Goal: Task Accomplishment & Management: Complete application form

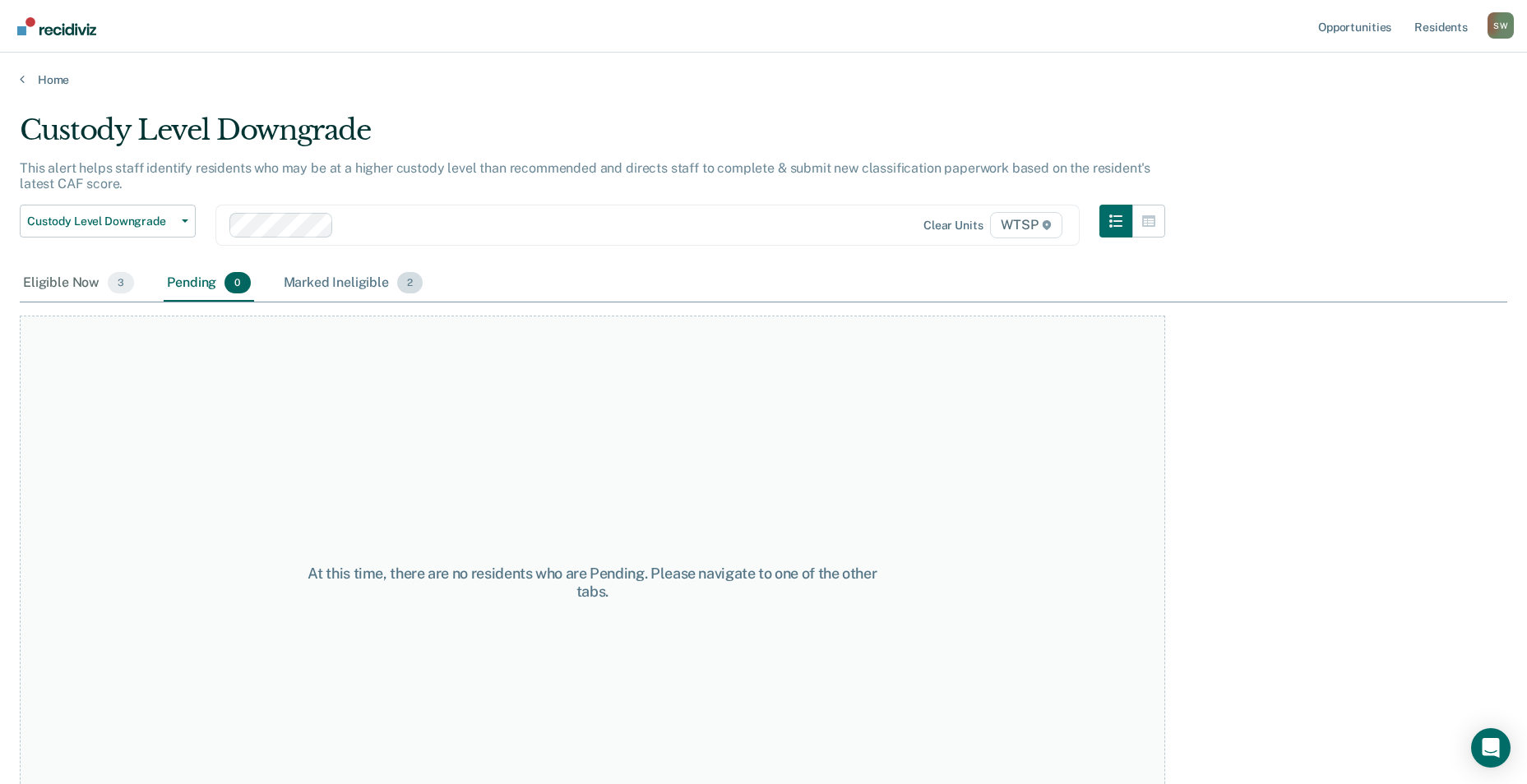
click at [324, 278] on div "Marked Ineligible 2" at bounding box center [354, 283] width 146 height 36
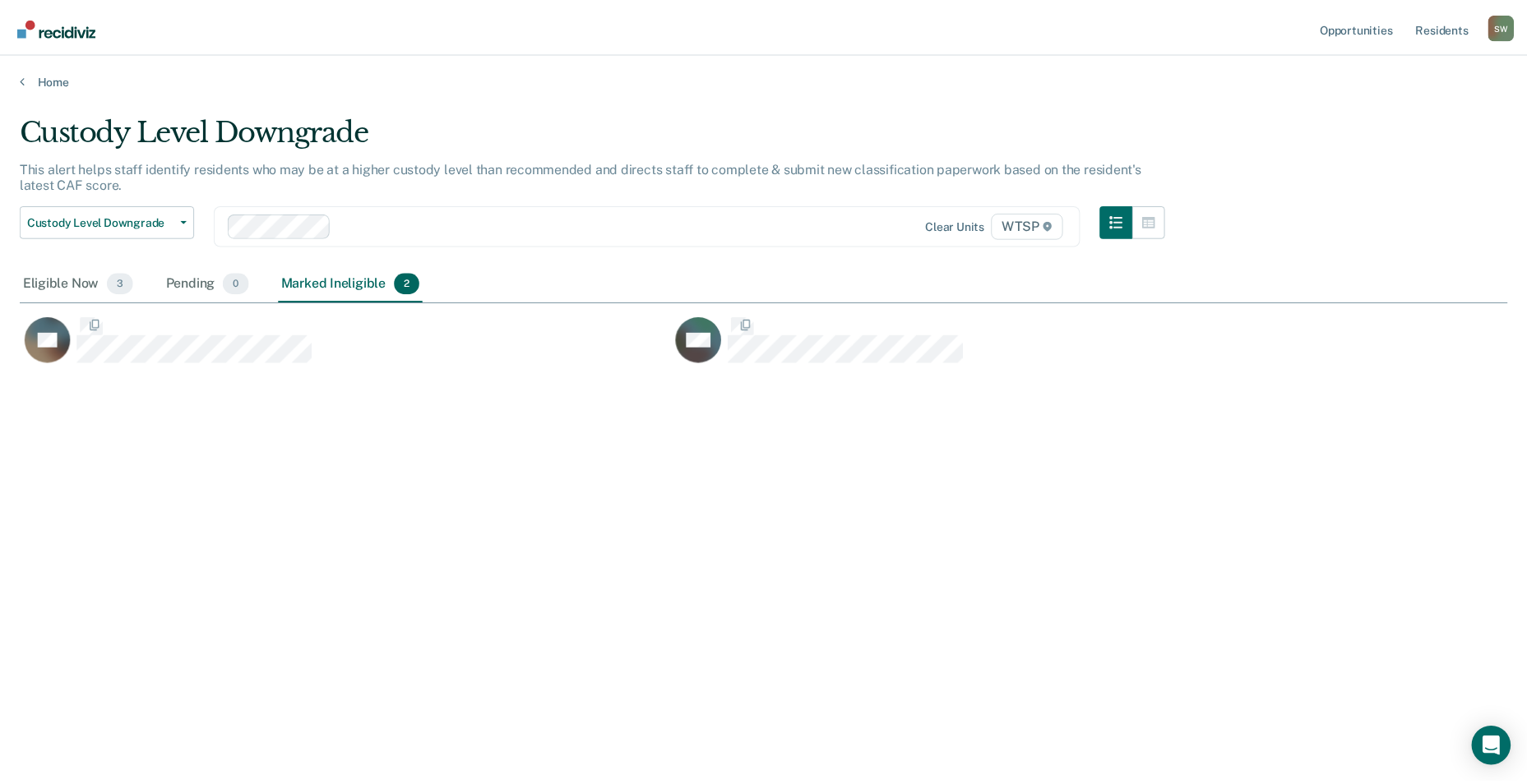
scroll to position [535, 1487]
click at [69, 281] on div "Eligible Now 3" at bounding box center [79, 283] width 118 height 36
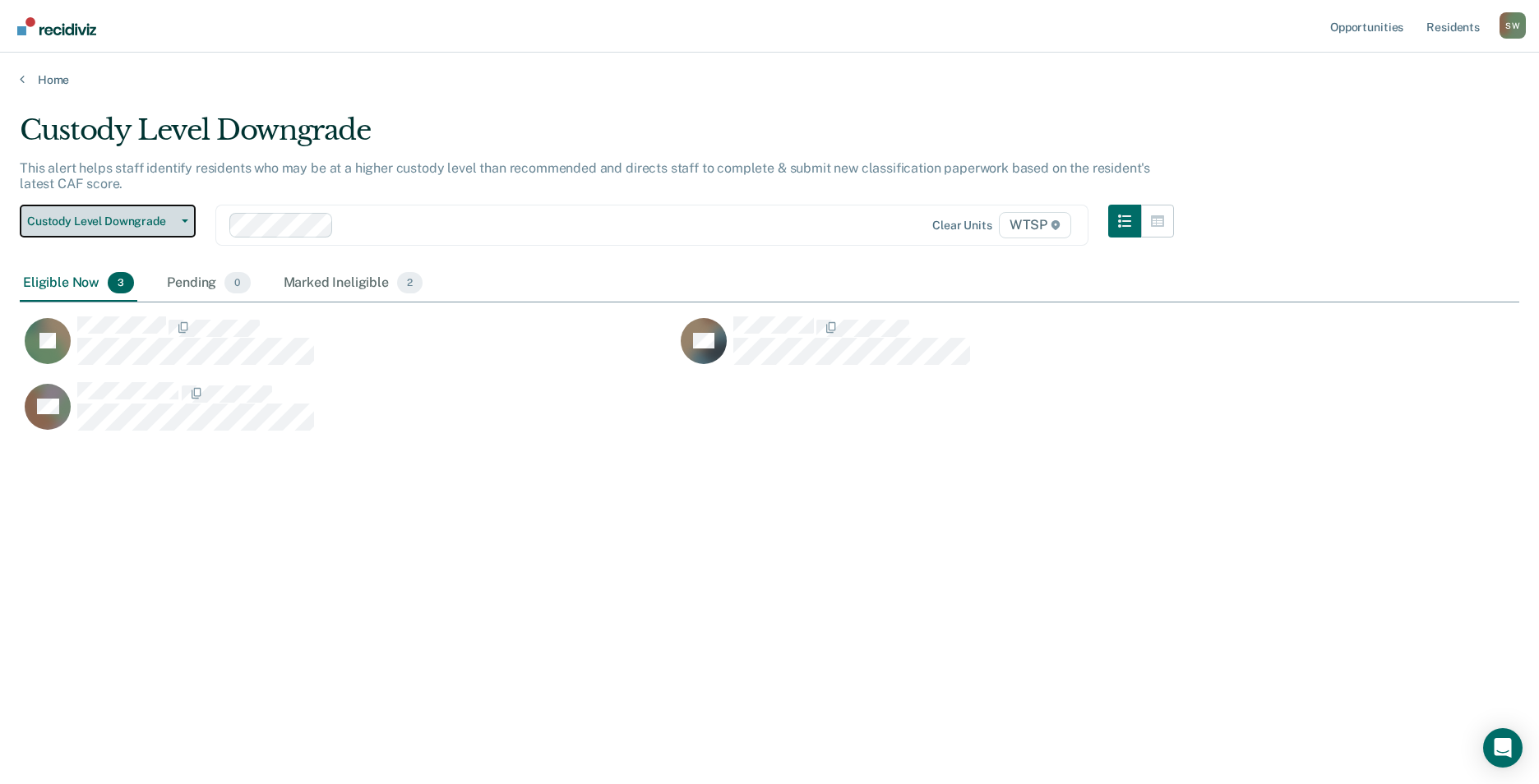
click at [134, 217] on span "Custody Level Downgrade" at bounding box center [101, 222] width 148 height 14
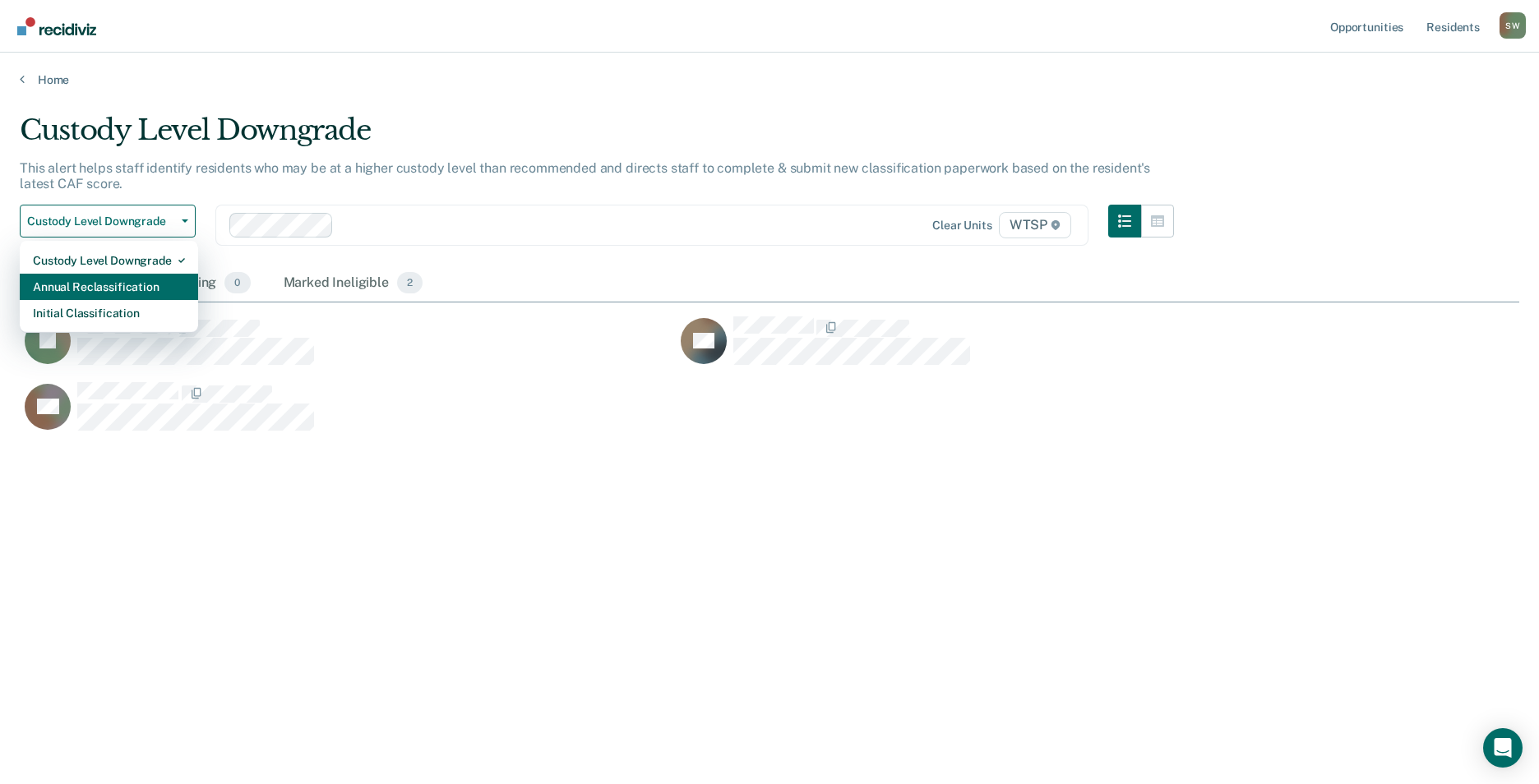
click at [124, 288] on div "Annual Reclassification" at bounding box center [109, 287] width 153 height 26
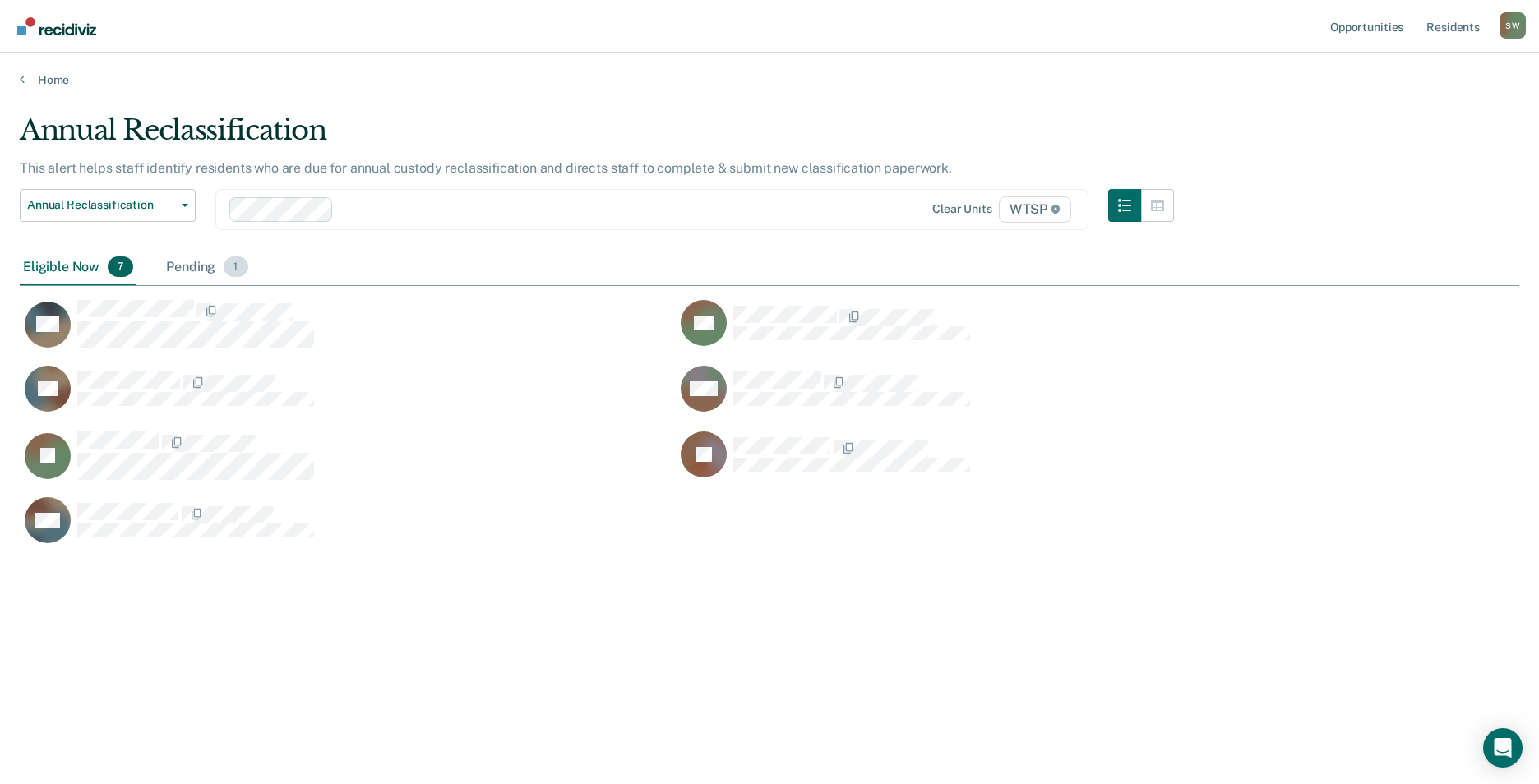
click at [189, 266] on div "Pending 1" at bounding box center [207, 268] width 88 height 36
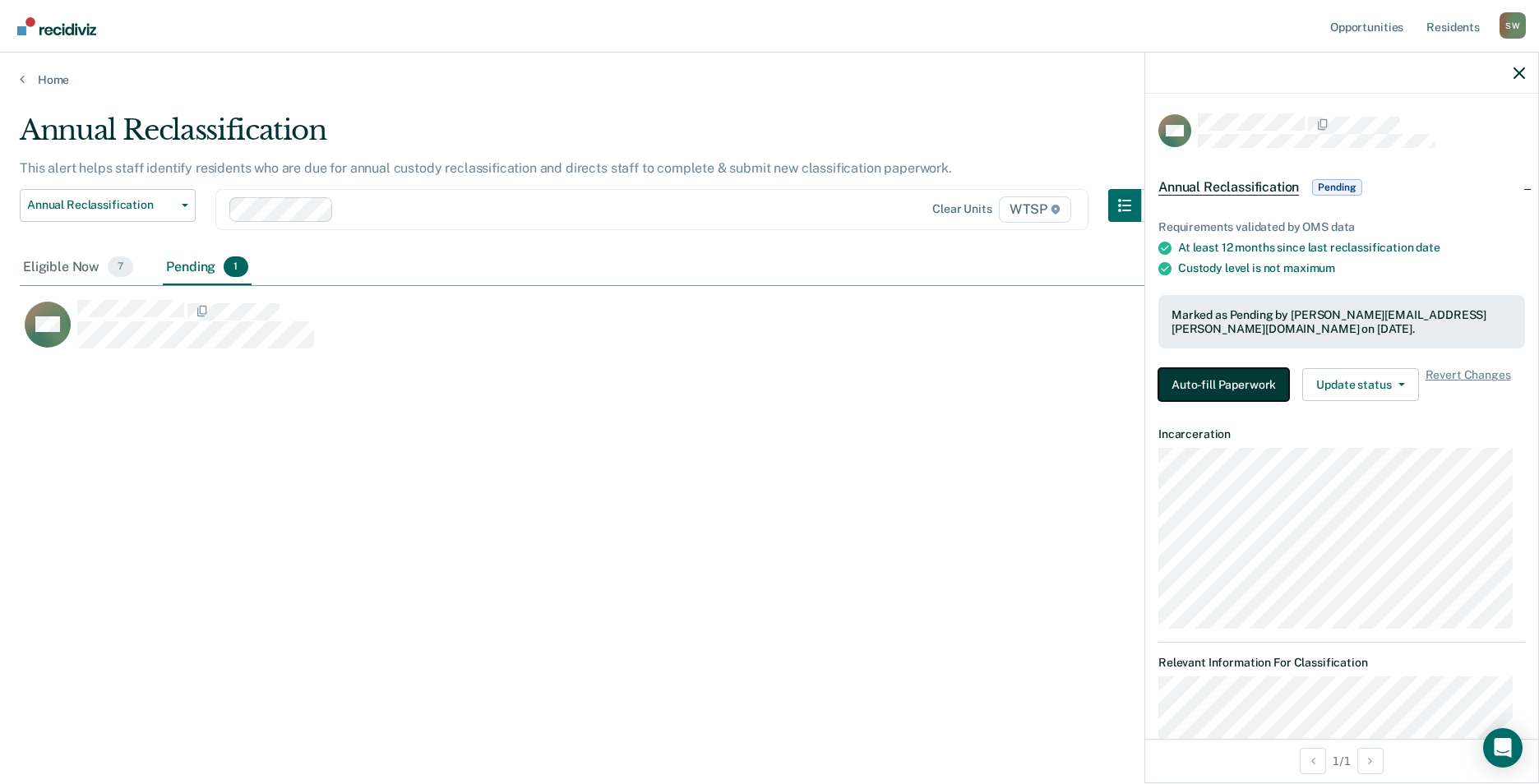
click at [1220, 382] on button "Auto-fill Paperwork" at bounding box center [1224, 385] width 131 height 33
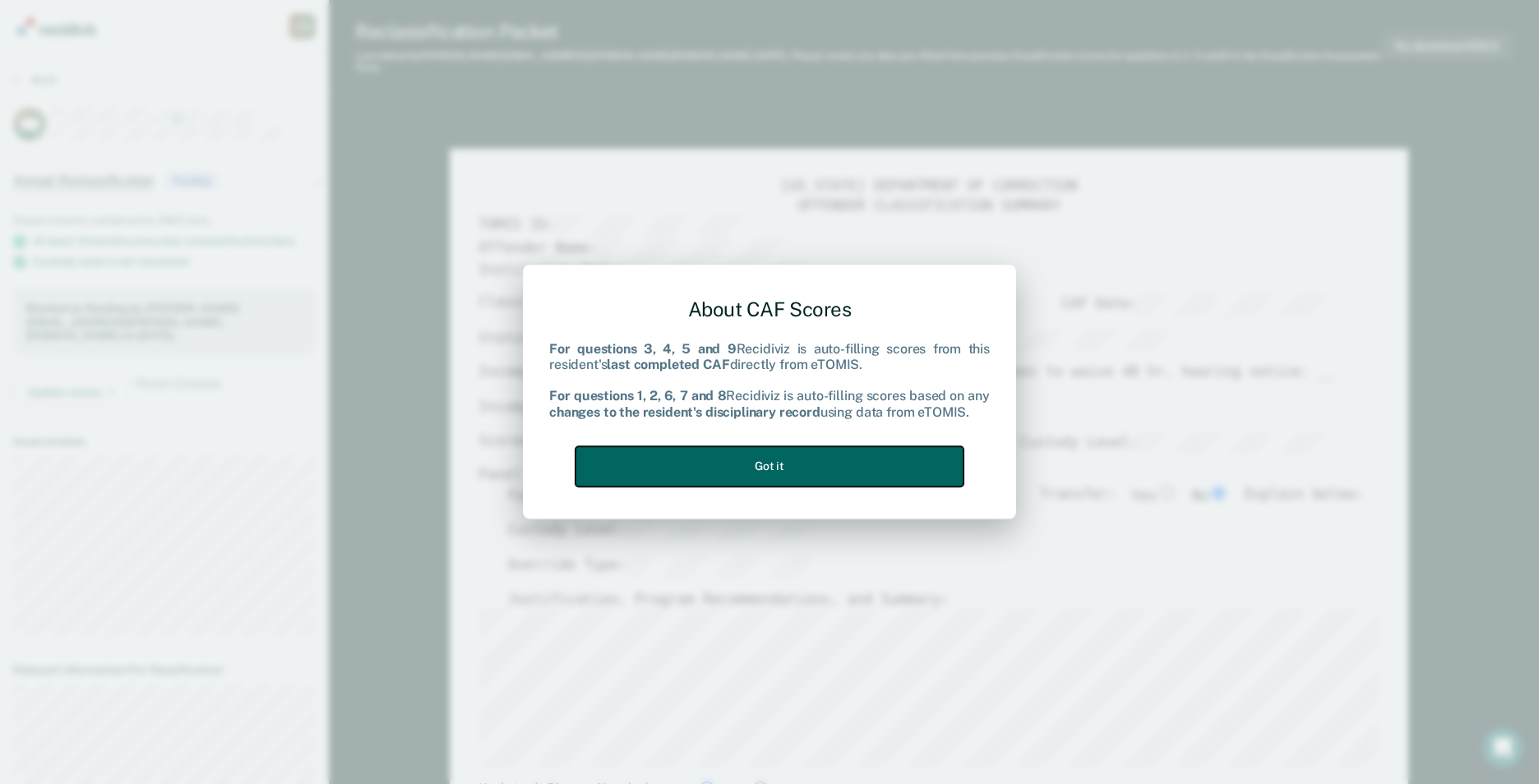
click at [776, 462] on button "Got it" at bounding box center [770, 466] width 388 height 40
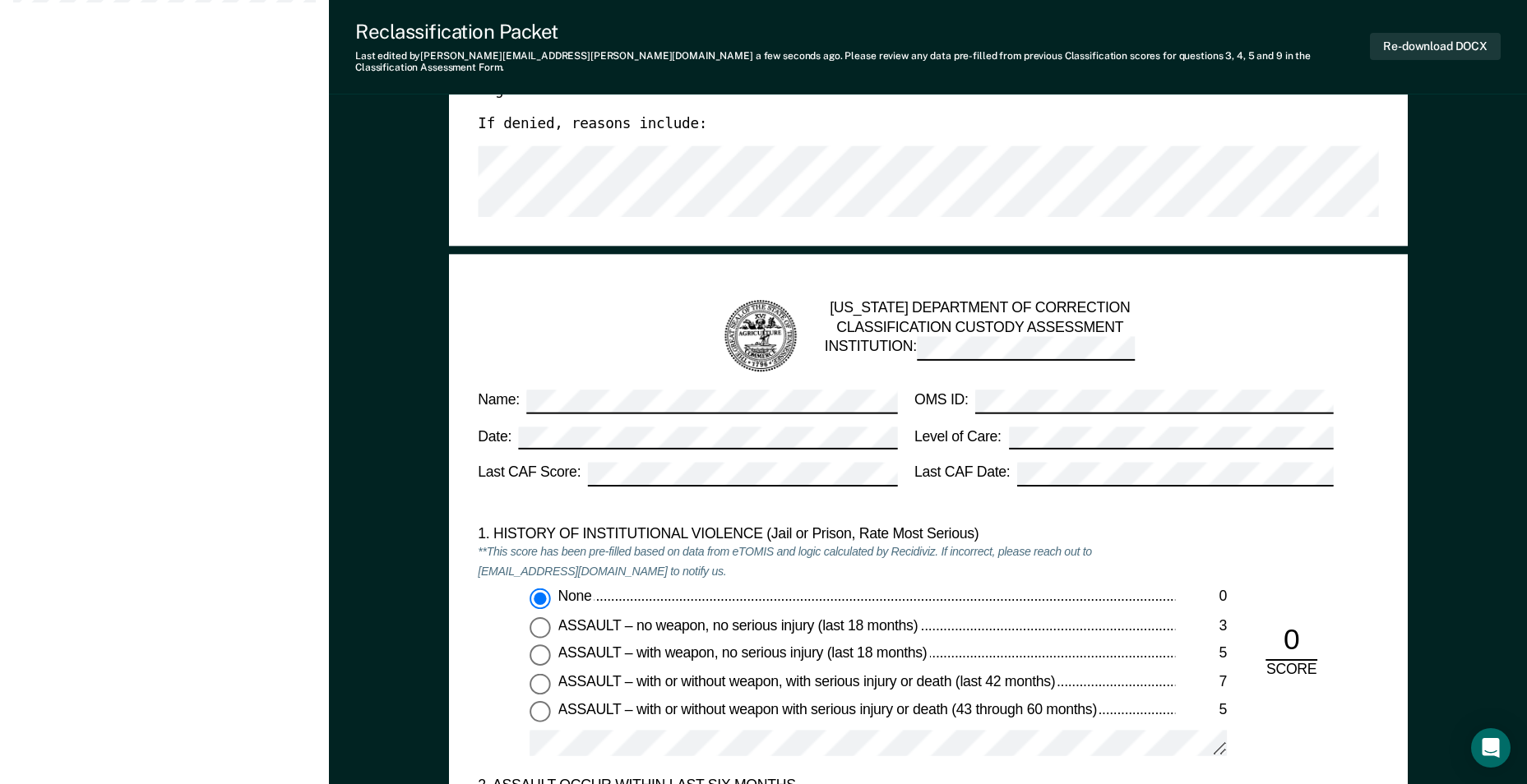
scroll to position [1150, 0]
click at [1236, 303] on div "[US_STATE] DEPARTMENT OF CORRECTION CLASSIFICATION CUSTODY ASSESSMENT INSTITUTI…" at bounding box center [928, 336] width 872 height 77
click at [1420, 25] on div "Re-download DOCX" at bounding box center [1435, 47] width 131 height 55
click at [1408, 43] on button "Re-download DOCX" at bounding box center [1435, 46] width 131 height 27
type textarea "x"
